Goal: Check status

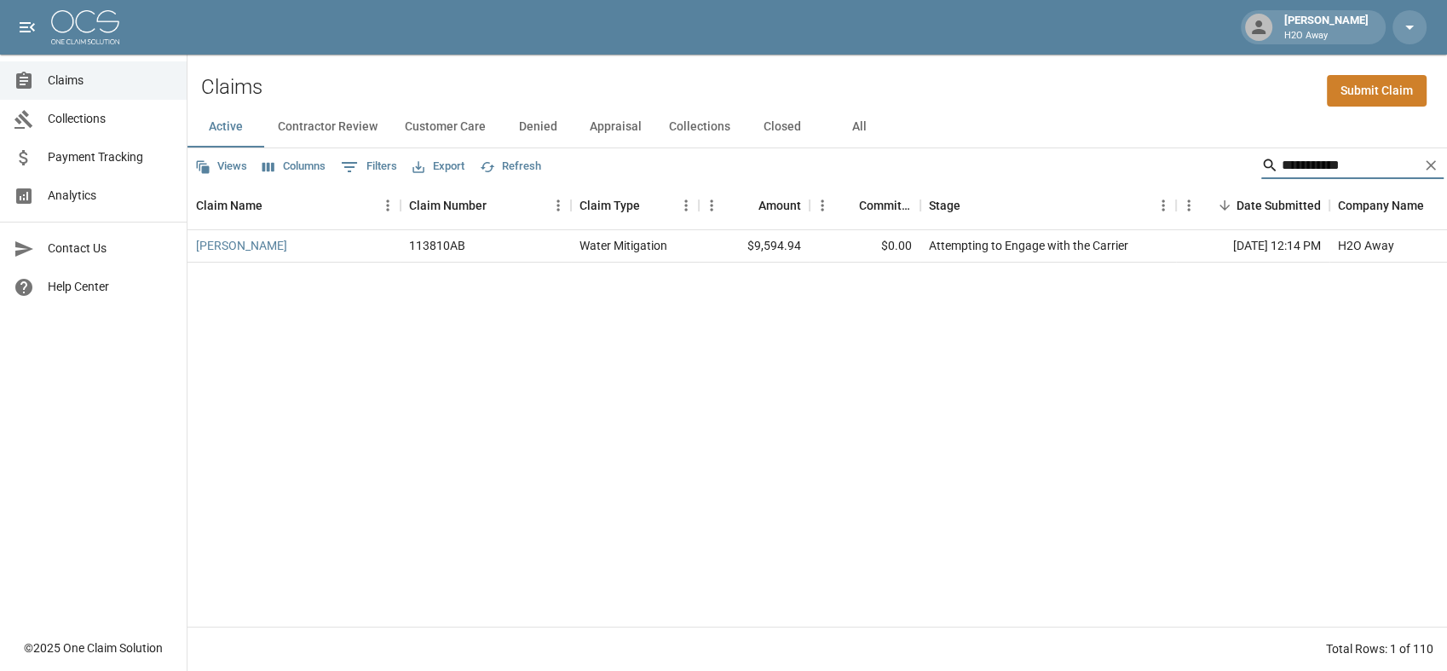
drag, startPoint x: 1360, startPoint y: 177, endPoint x: 1230, endPoint y: 124, distance: 140.7
click at [1230, 136] on div "**********" at bounding box center [817, 389] width 1260 height 564
type input "*****"
click at [860, 141] on button "All" at bounding box center [859, 127] width 77 height 41
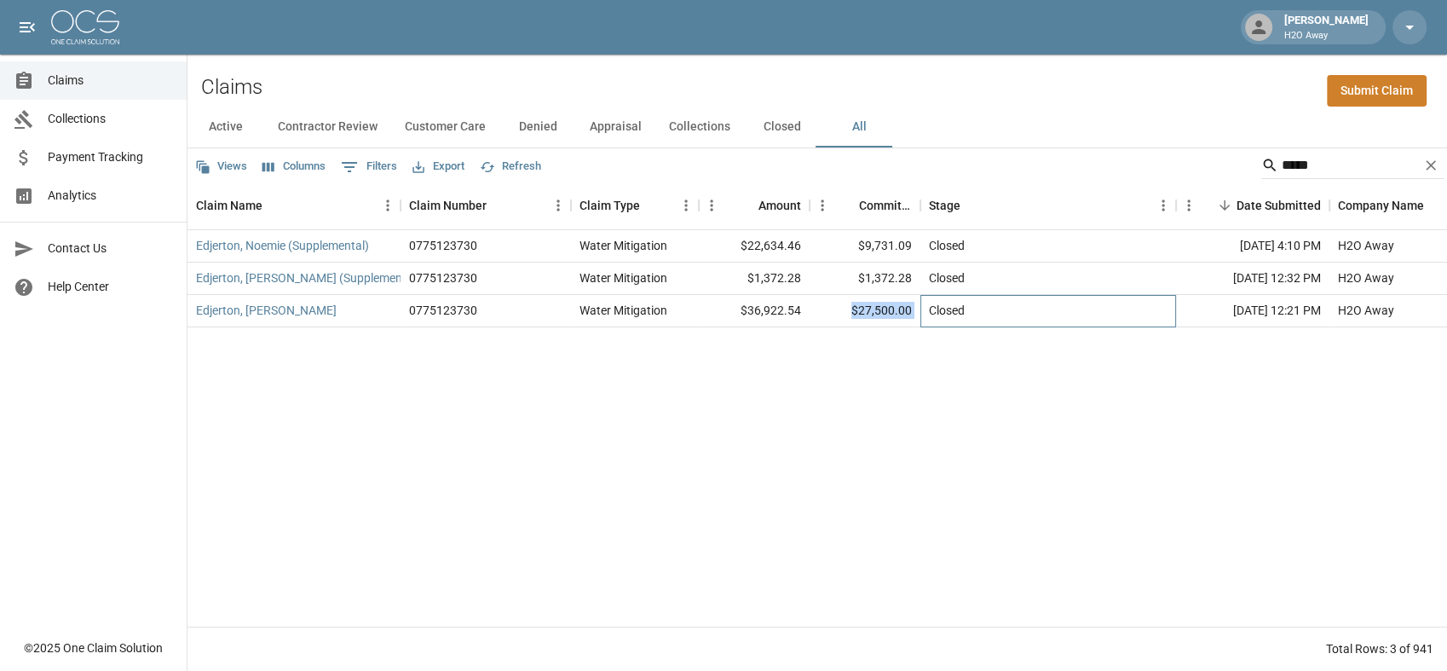
drag, startPoint x: 923, startPoint y: 313, endPoint x: 853, endPoint y: 307, distance: 70.1
click at [853, 307] on div "Edjerton, [PERSON_NAME] 0775123730 Water Mitigation $36,922.54 $27,500.00 Close…" at bounding box center [984, 311] width 1594 height 32
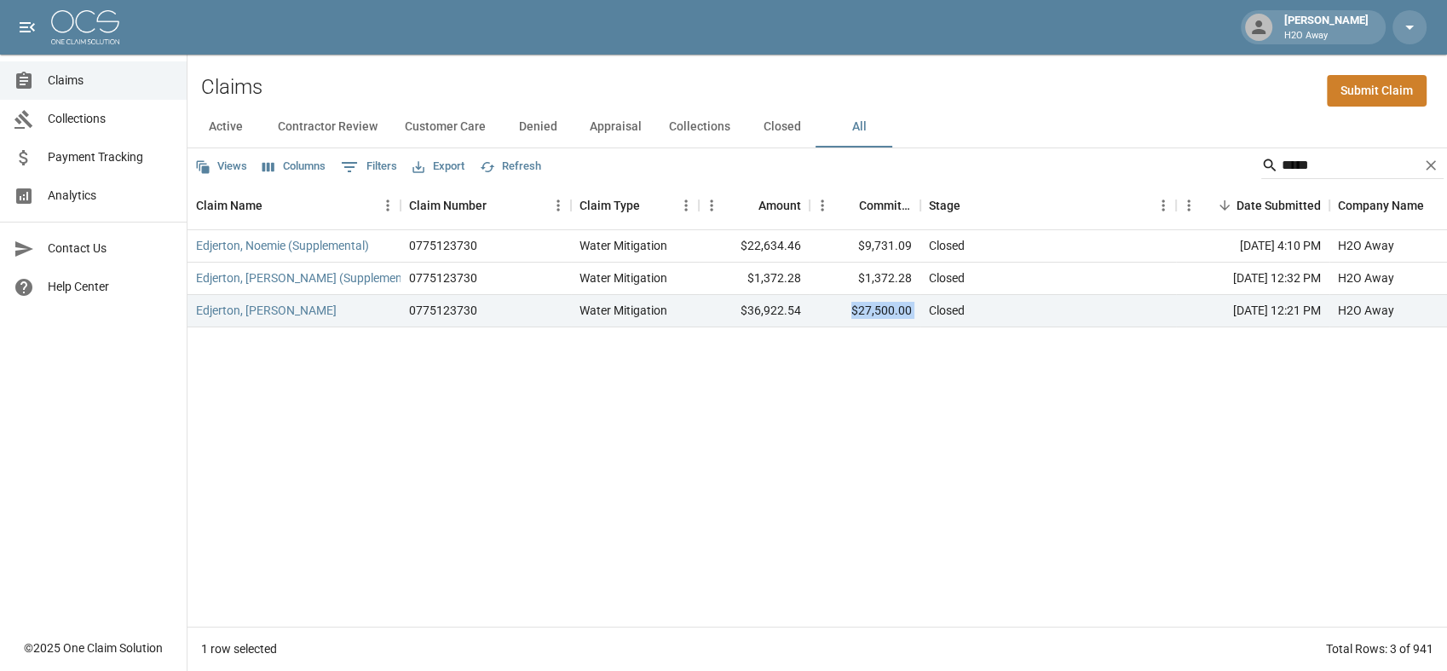
click at [868, 343] on div "[PERSON_NAME], Noemie (Supplemental) 0775123730 Water Mitigation $22,634.46 $9,…" at bounding box center [984, 428] width 1594 height 396
drag, startPoint x: 913, startPoint y: 249, endPoint x: 859, endPoint y: 248, distance: 53.7
click at [859, 248] on div "$9,731.09" at bounding box center [865, 246] width 111 height 32
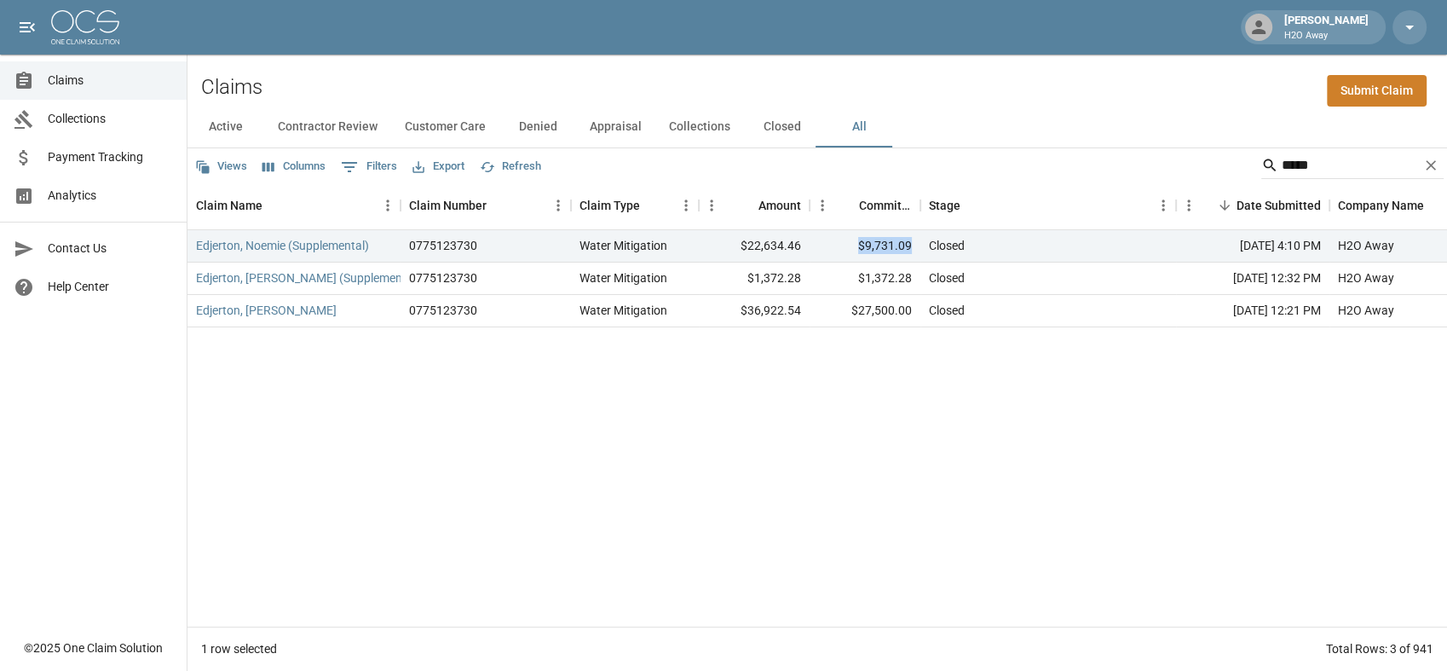
drag, startPoint x: 859, startPoint y: 248, endPoint x: 920, endPoint y: 297, distance: 78.3
click at [893, 361] on div "[PERSON_NAME], Noemie (Supplemental) 0775123730 Water Mitigation $22,634.46 $9,…" at bounding box center [984, 428] width 1594 height 396
drag, startPoint x: 882, startPoint y: 275, endPoint x: 846, endPoint y: 268, distance: 36.4
click at [846, 268] on div "$1,372.28" at bounding box center [865, 278] width 111 height 32
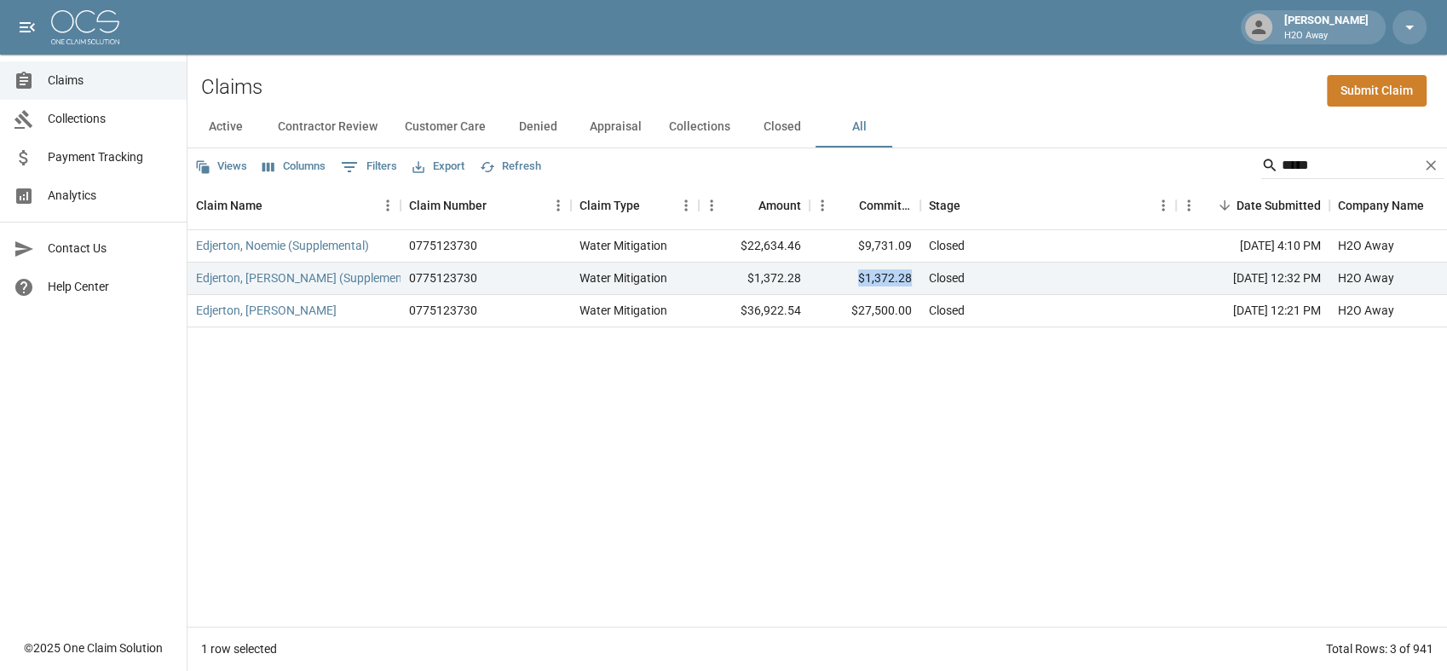
click at [910, 423] on div "[PERSON_NAME], Noemie (Supplemental) 0775123730 Water Mitigation $22,634.46 $9,…" at bounding box center [984, 428] width 1594 height 396
